Goal: Information Seeking & Learning: Learn about a topic

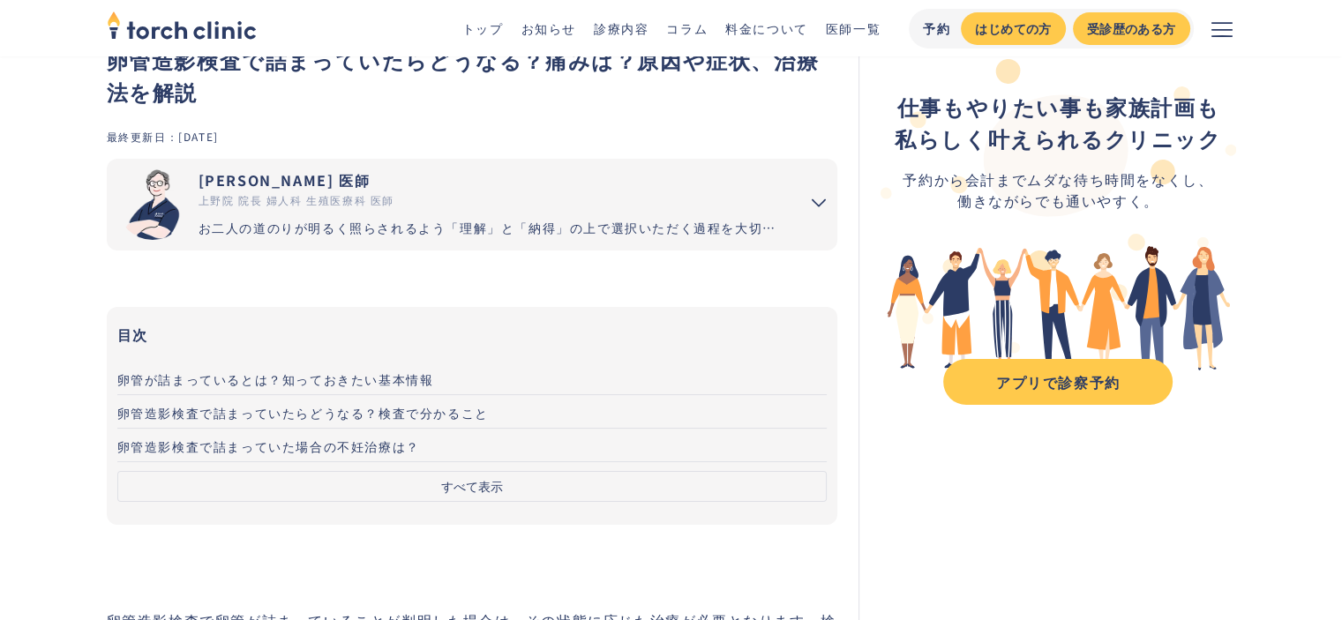
click at [338, 449] on span "卵管造影検査で詰まっていた場合の不妊治療は？" at bounding box center [268, 447] width 303 height 18
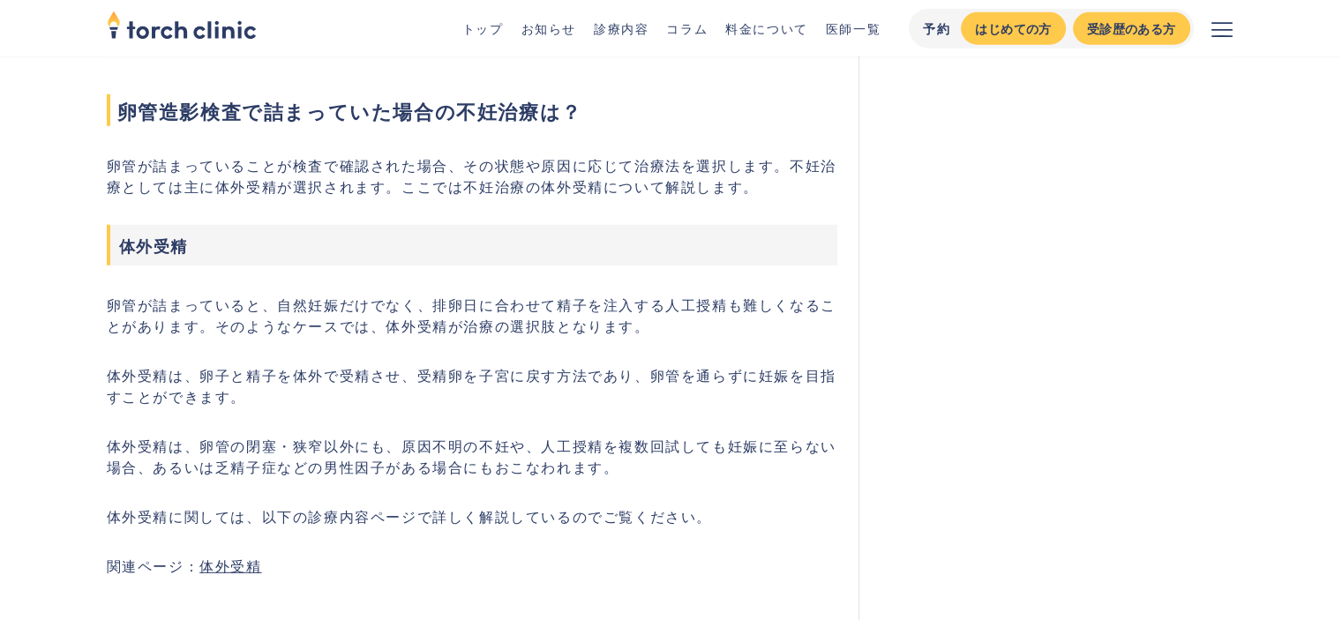
scroll to position [4829, 0]
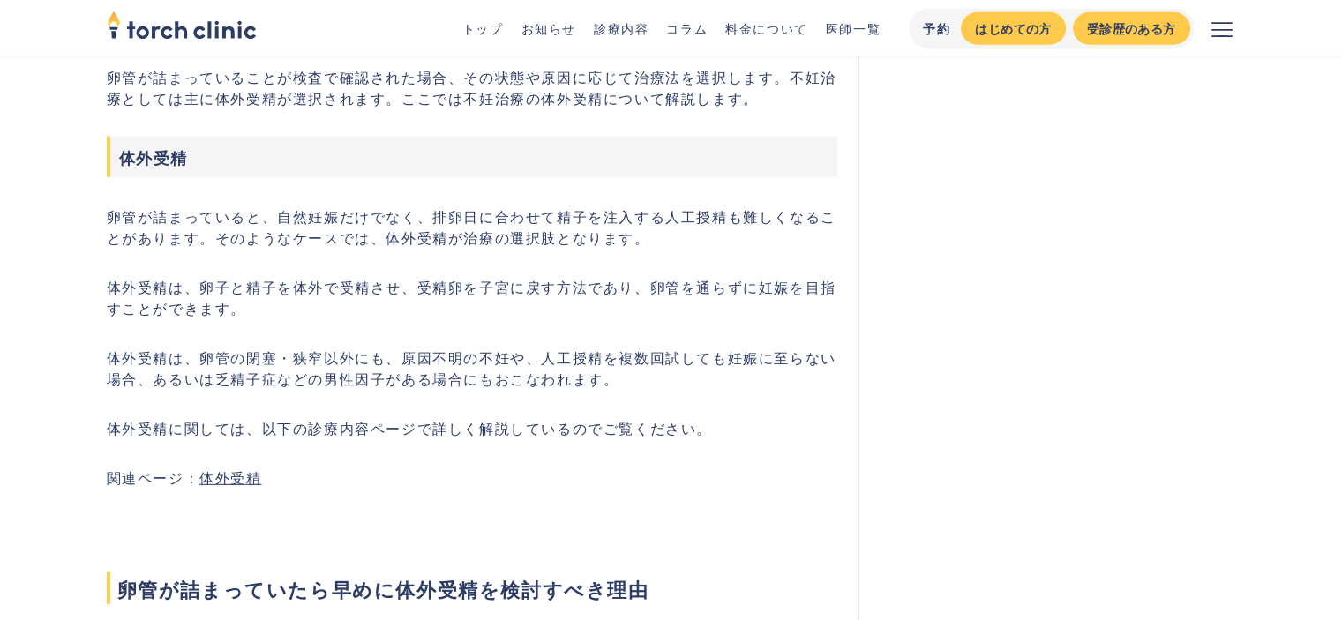
scroll to position [88, 0]
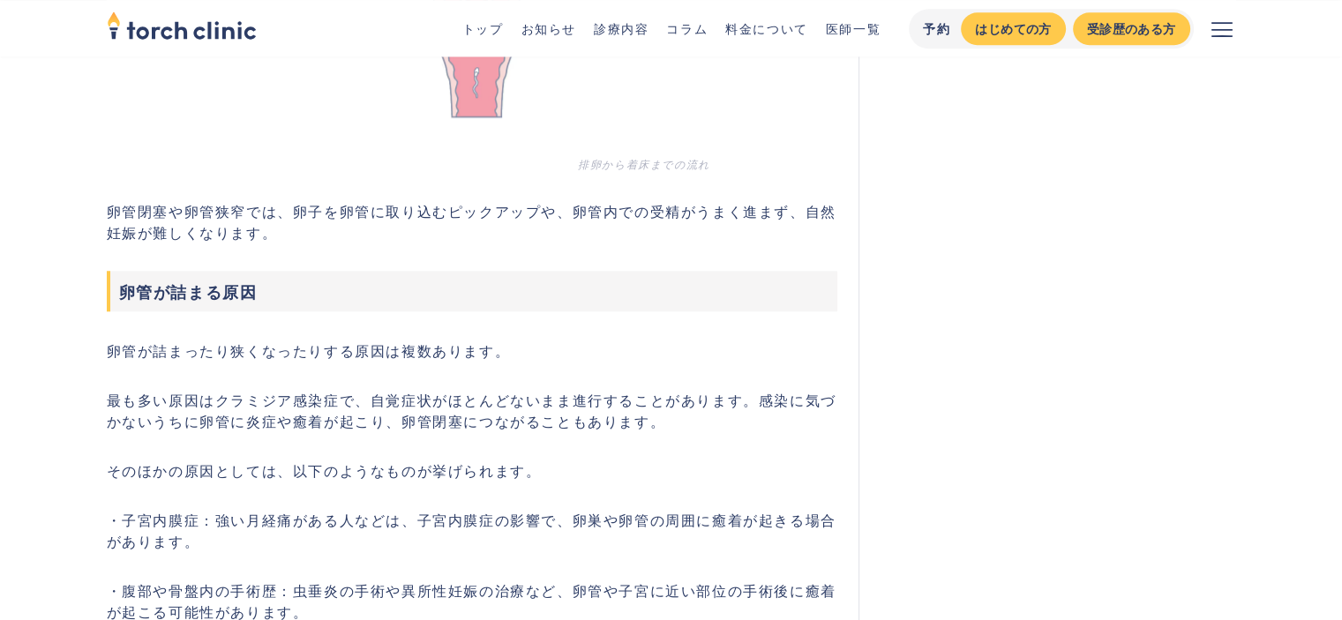
scroll to position [1765, 0]
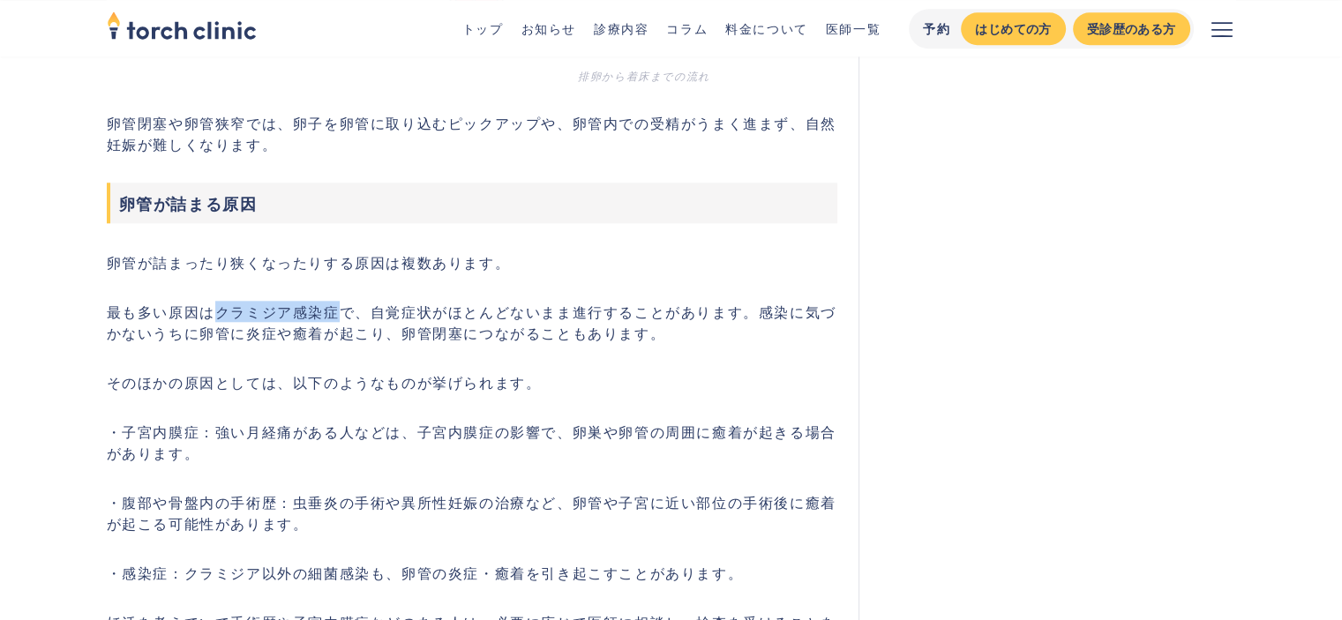
drag, startPoint x: 219, startPoint y: 313, endPoint x: 335, endPoint y: 309, distance: 116.6
click at [335, 309] on p "最も多い原因はクラミジア感染症で、自覚症状がほとんどないまま進行することがあります。感染に気づかないうちに卵管に炎症や癒着が起こり、卵管閉塞につながることもあ…" at bounding box center [473, 322] width 732 height 42
copy p "クラミジア感染症"
